Goal: Transaction & Acquisition: Subscribe to service/newsletter

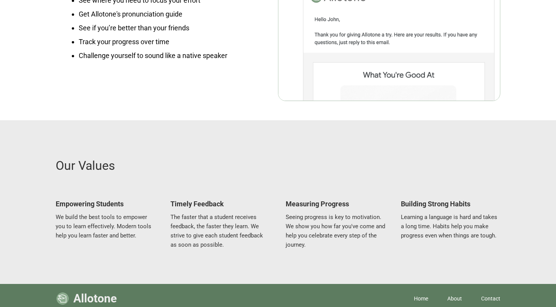
scroll to position [986, 0]
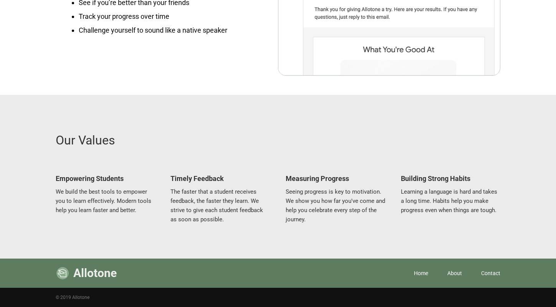
click at [452, 272] on link "About" at bounding box center [455, 273] width 15 height 8
click at [461, 272] on link "About" at bounding box center [455, 273] width 15 height 8
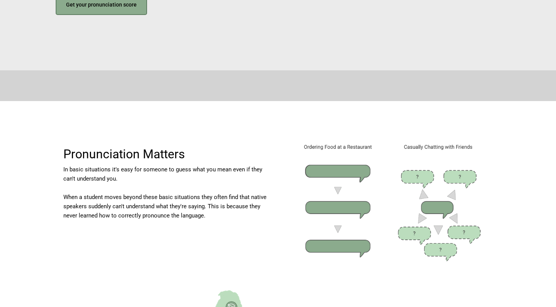
scroll to position [0, 0]
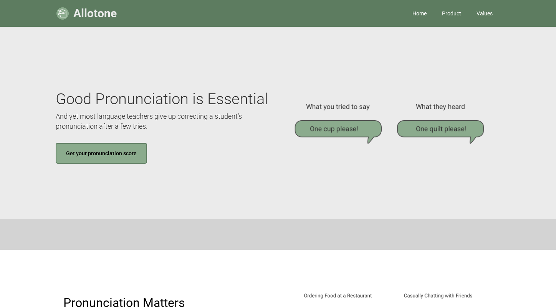
click at [453, 15] on link "Product" at bounding box center [452, 13] width 35 height 23
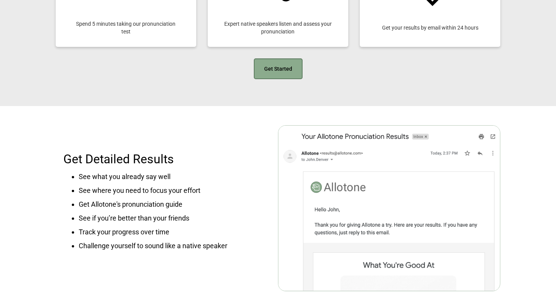
scroll to position [787, 0]
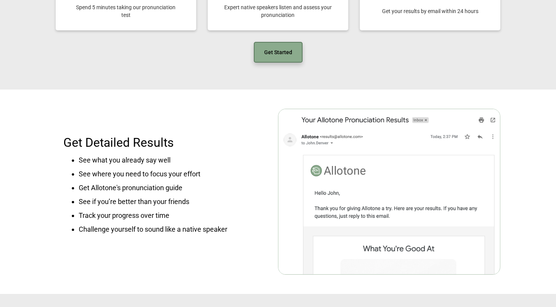
click at [260, 52] on link "Get Started" at bounding box center [278, 52] width 49 height 21
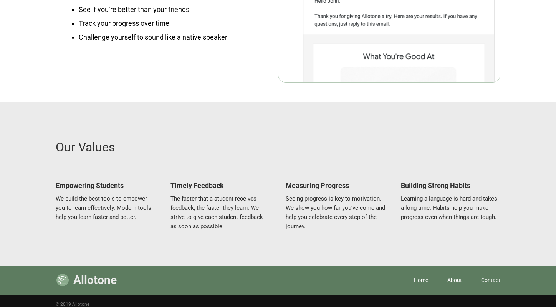
scroll to position [986, 0]
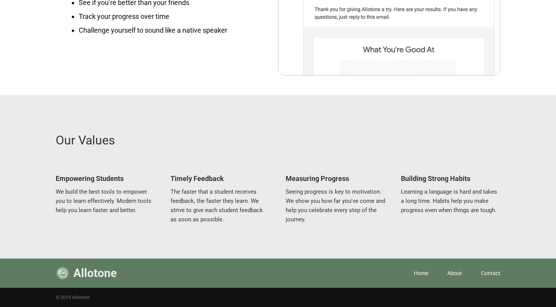
click at [488, 274] on link "Contact" at bounding box center [490, 273] width 19 height 8
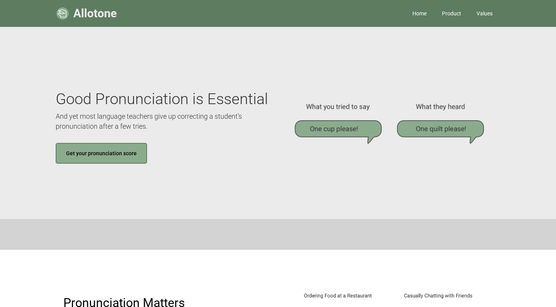
click at [461, 12] on link "Product" at bounding box center [452, 13] width 35 height 23
click at [99, 155] on link "Get your pronunciation score" at bounding box center [101, 153] width 91 height 21
click at [71, 17] on link "Allotone" at bounding box center [86, 13] width 61 height 27
click at [416, 10] on link "Home" at bounding box center [420, 13] width 30 height 23
click at [459, 13] on link "Product" at bounding box center [452, 13] width 35 height 23
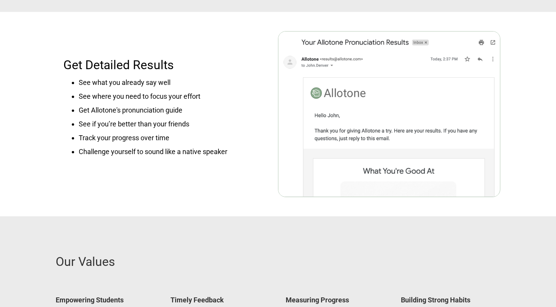
scroll to position [986, 0]
